Goal: Task Accomplishment & Management: Use online tool/utility

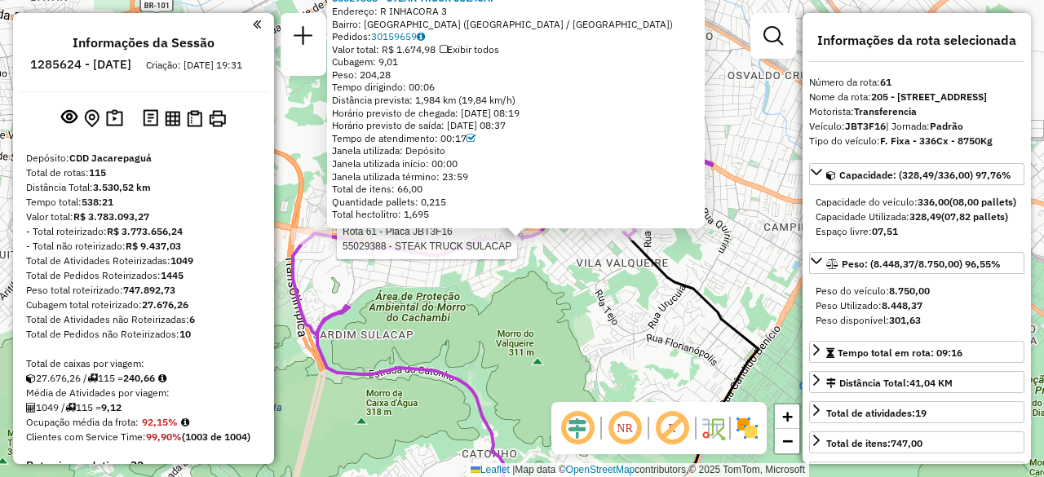
select select "**********"
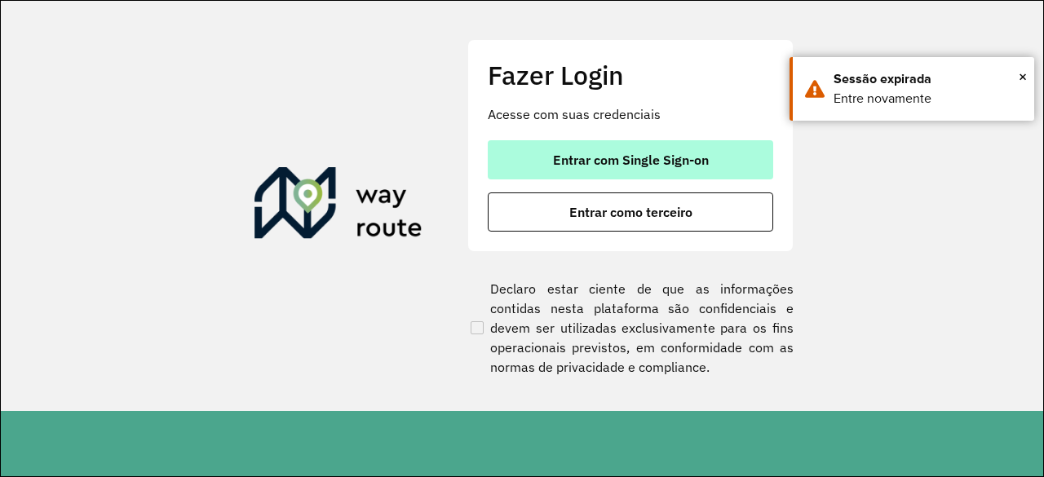
click at [563, 161] on span "Entrar com Single Sign-on" at bounding box center [631, 159] width 156 height 13
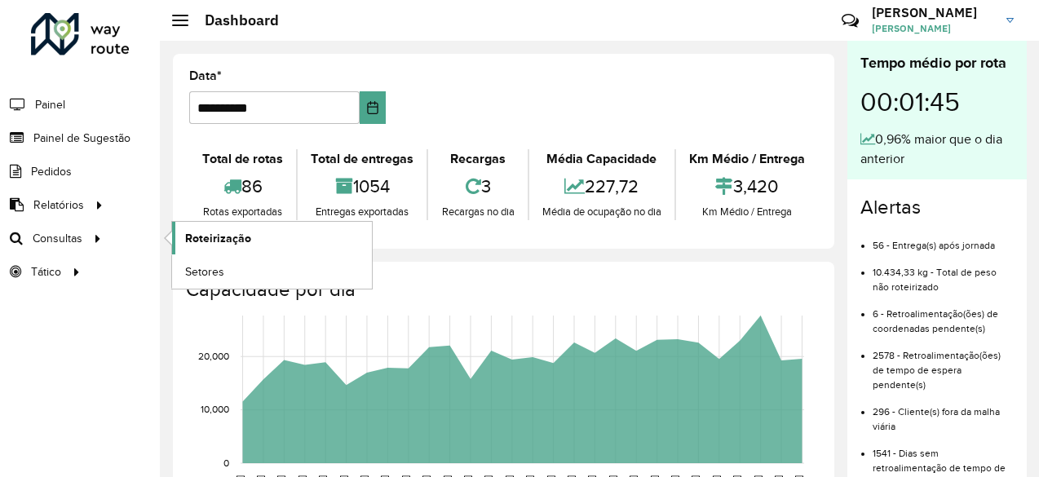
click at [204, 235] on span "Roteirização" at bounding box center [218, 238] width 66 height 17
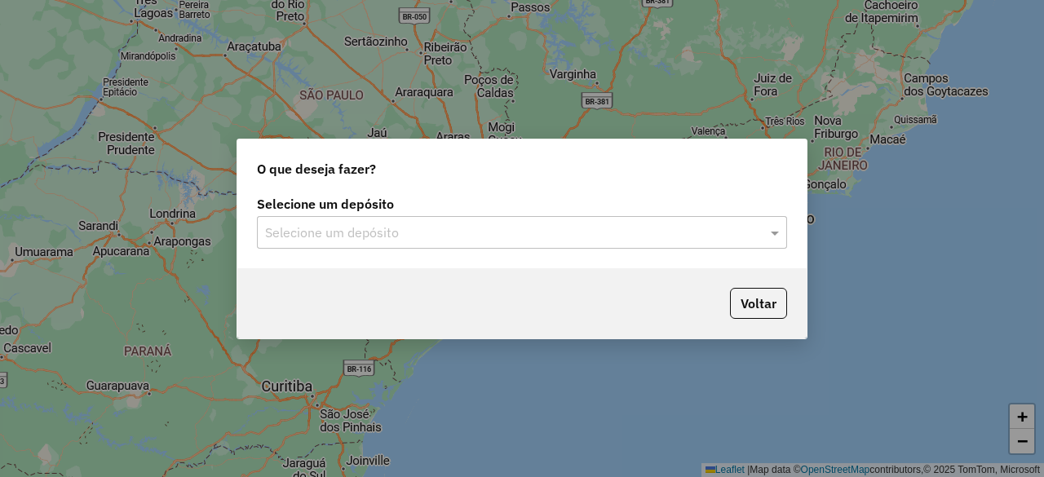
drag, startPoint x: 331, startPoint y: 254, endPoint x: 340, endPoint y: 249, distance: 10.2
click at [340, 249] on div "Selecione um depósito Selecione um depósito" at bounding box center [521, 230] width 569 height 77
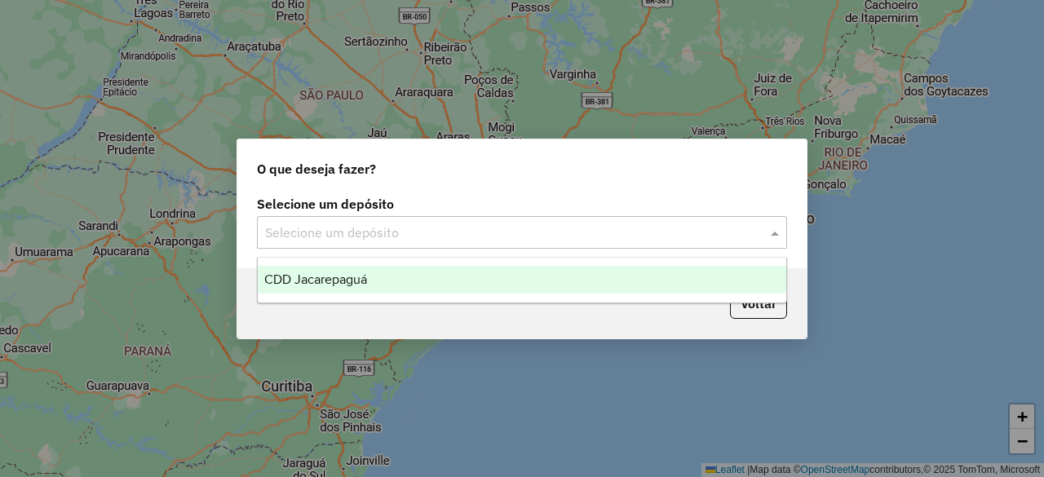
click at [349, 238] on input "text" at bounding box center [505, 234] width 481 height 20
click at [351, 281] on span "CDD Jacarepaguá" at bounding box center [315, 280] width 103 height 14
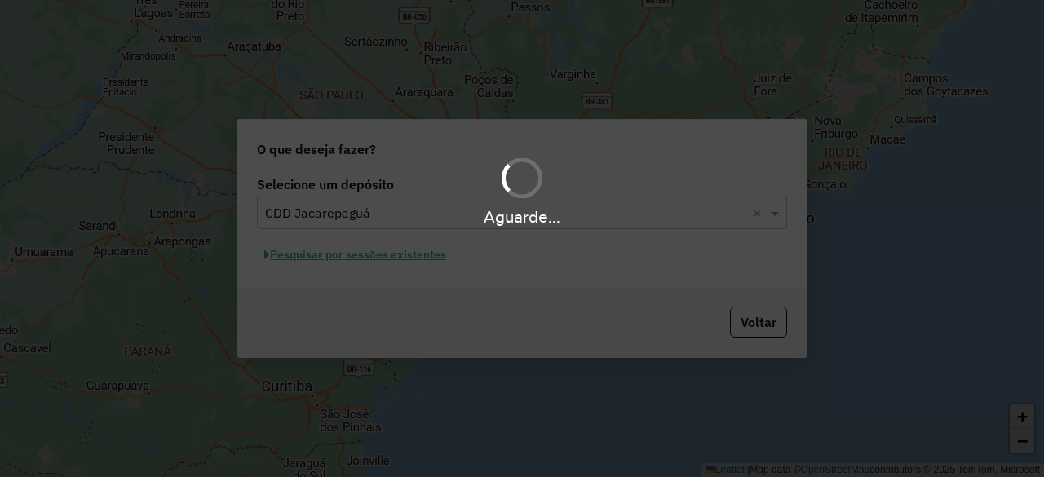
click at [370, 255] on div "Aguarde..." at bounding box center [522, 238] width 1044 height 477
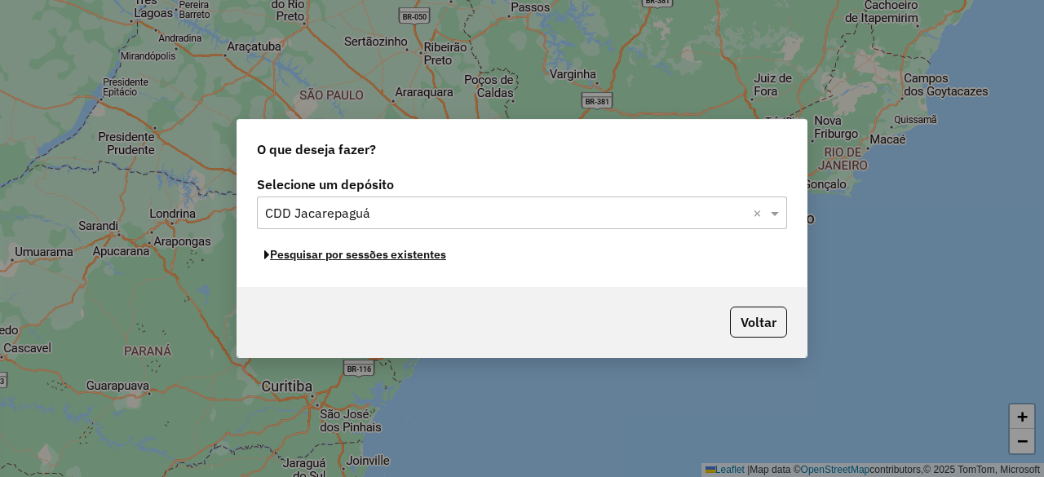
click at [370, 255] on button "Pesquisar por sessões existentes" at bounding box center [355, 254] width 197 height 25
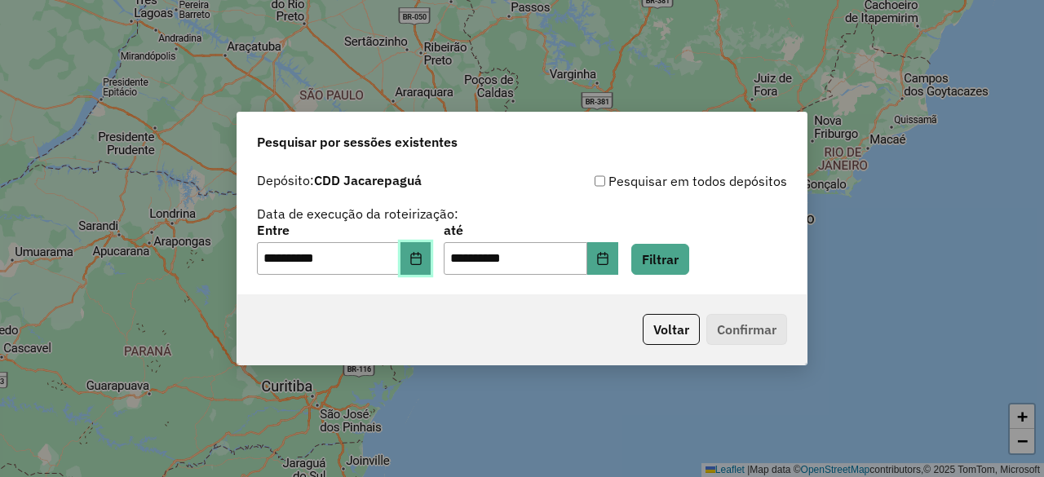
click at [411, 266] on button "Choose Date" at bounding box center [416, 258] width 31 height 33
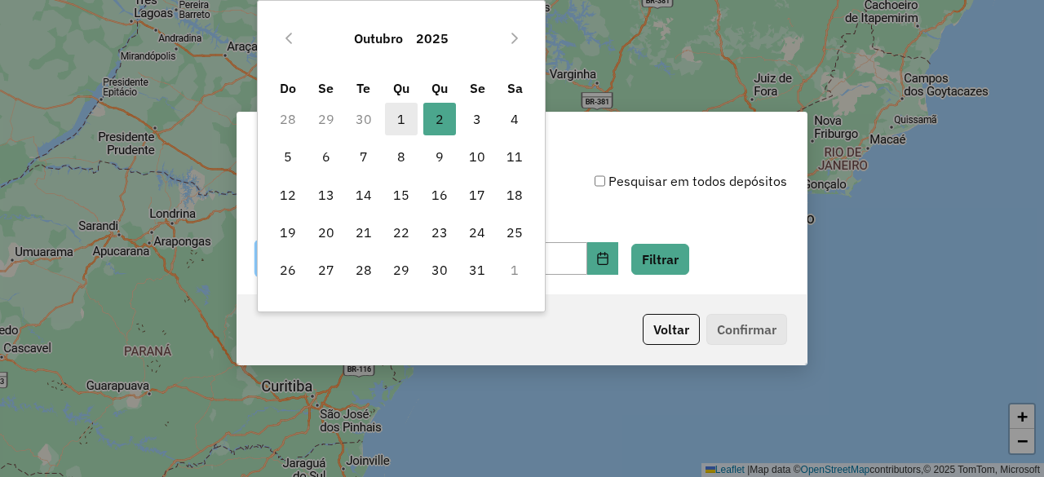
click at [401, 122] on span "1" at bounding box center [401, 119] width 33 height 33
type input "**********"
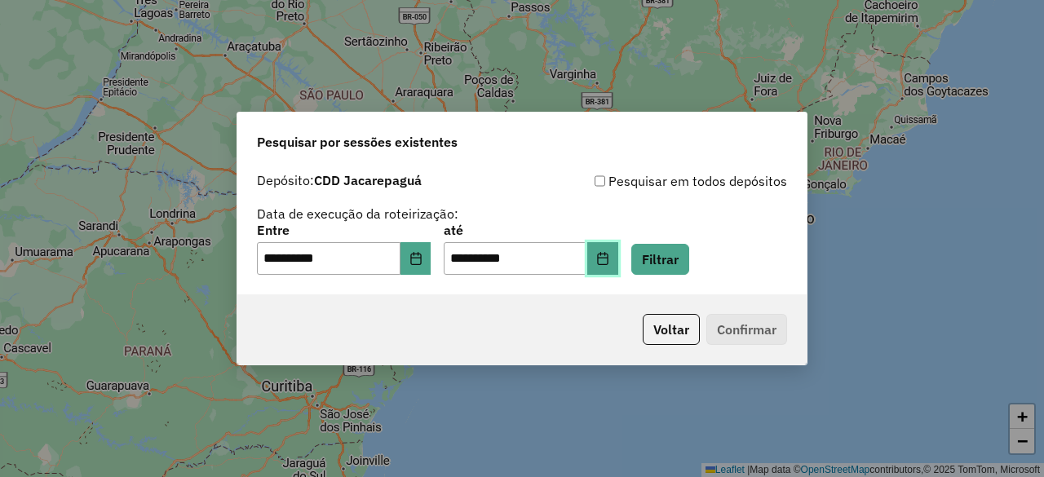
click at [608, 255] on icon "Choose Date" at bounding box center [602, 258] width 11 height 13
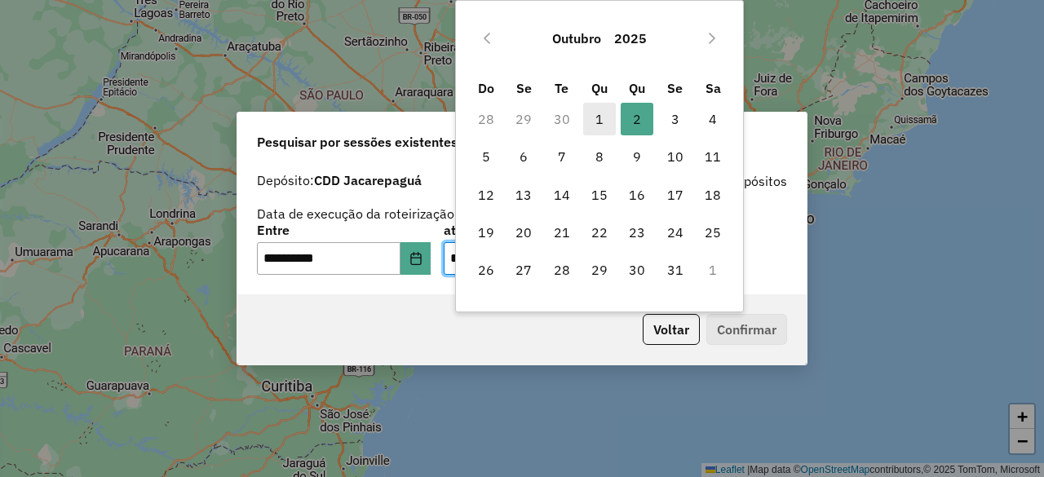
click at [596, 119] on span "1" at bounding box center [599, 119] width 33 height 33
type input "**********"
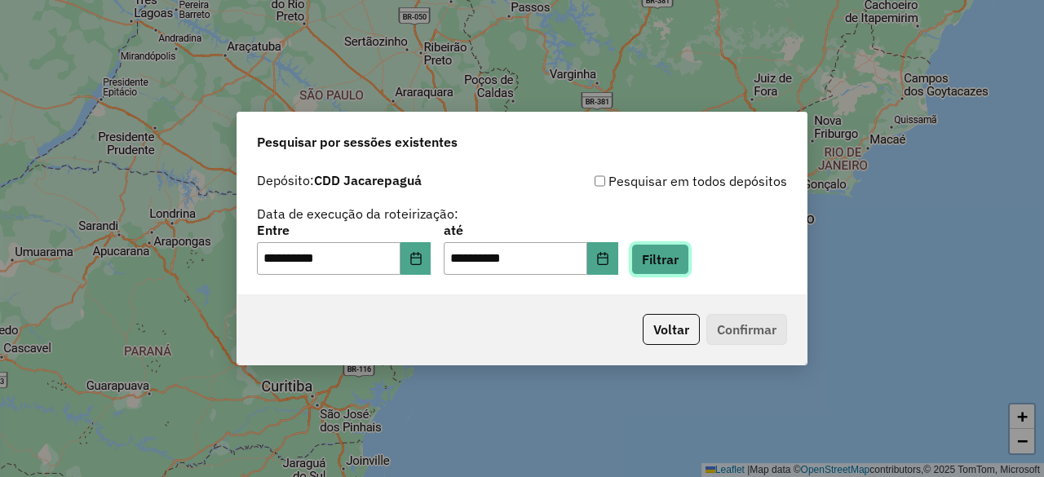
click at [689, 255] on button "Filtrar" at bounding box center [661, 259] width 58 height 31
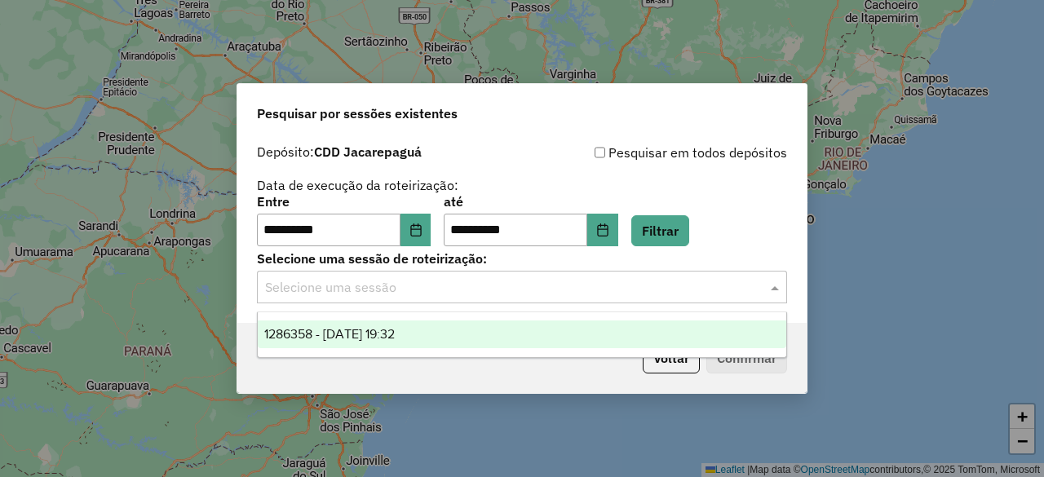
click at [344, 280] on input "text" at bounding box center [505, 288] width 481 height 20
click at [344, 334] on span "1286358 - 01/10/2025 19:32" at bounding box center [329, 334] width 131 height 14
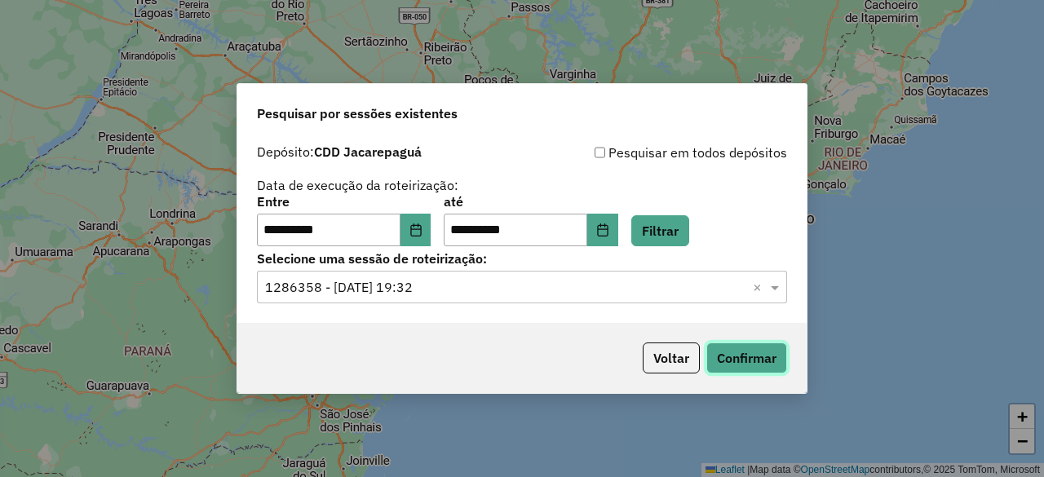
click at [736, 365] on button "Confirmar" at bounding box center [747, 358] width 81 height 31
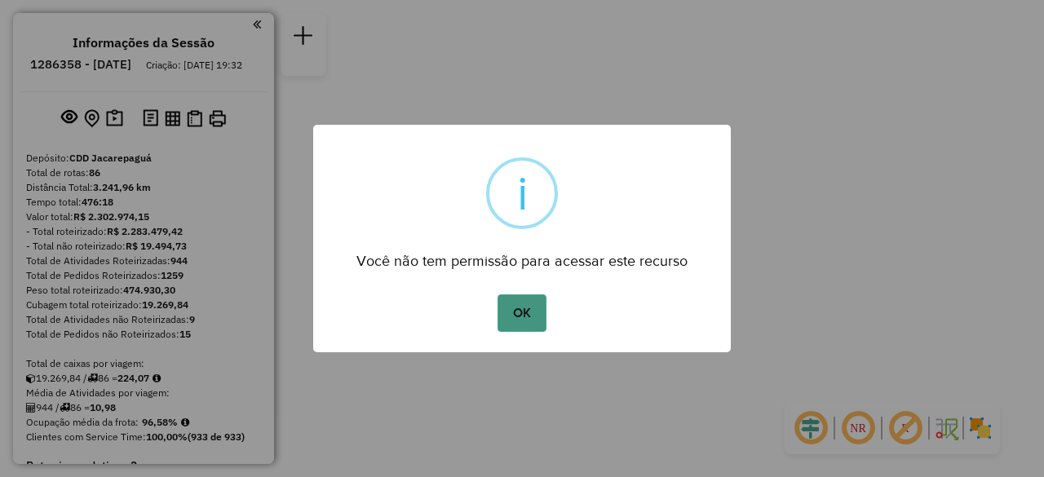
click at [520, 316] on button "OK" at bounding box center [522, 314] width 48 height 38
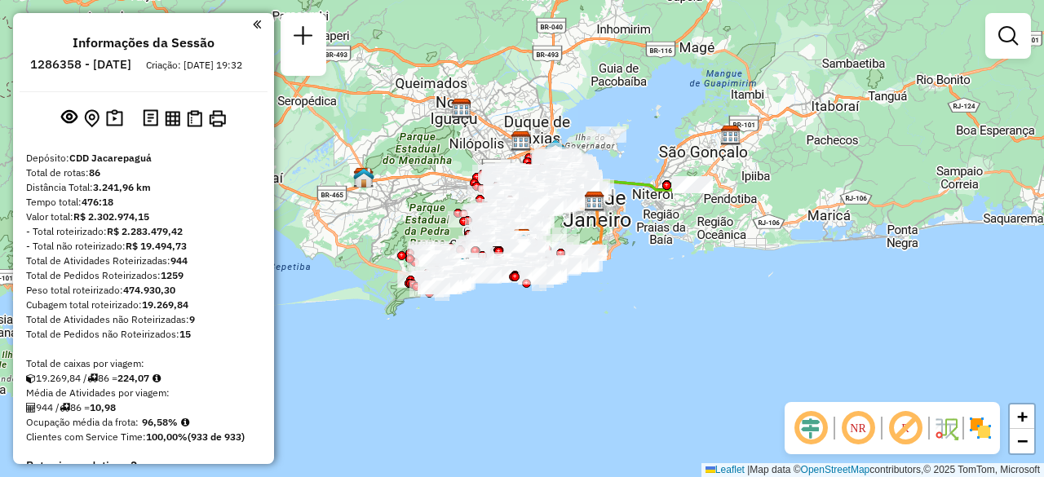
click at [253, 20] on em at bounding box center [257, 24] width 8 height 15
